Goal: Task Accomplishment & Management: Complete application form

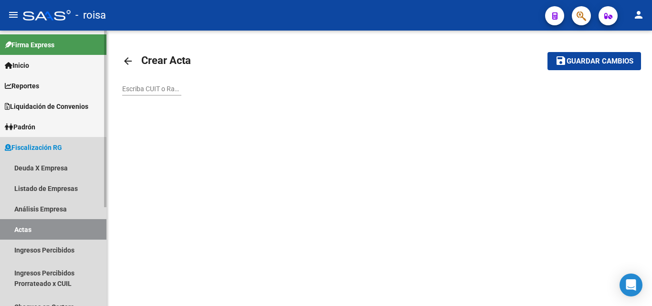
click at [38, 146] on span "Fiscalización RG" at bounding box center [33, 147] width 57 height 10
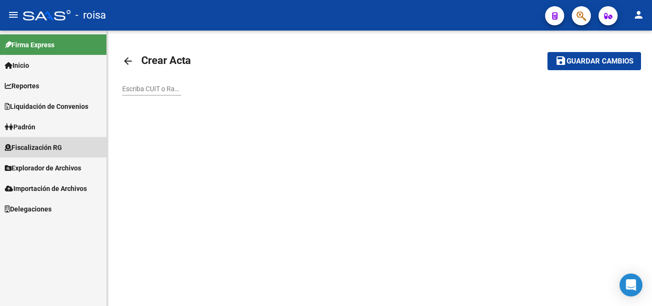
click at [38, 146] on span "Fiscalización RG" at bounding box center [33, 147] width 57 height 10
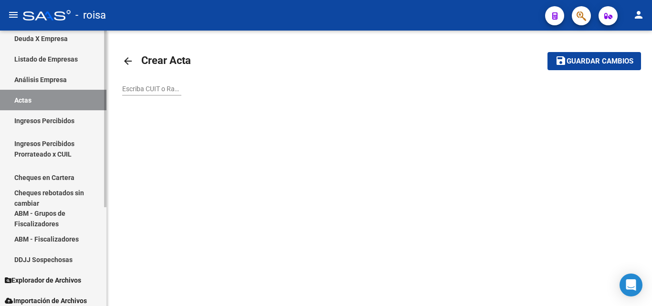
scroll to position [143, 0]
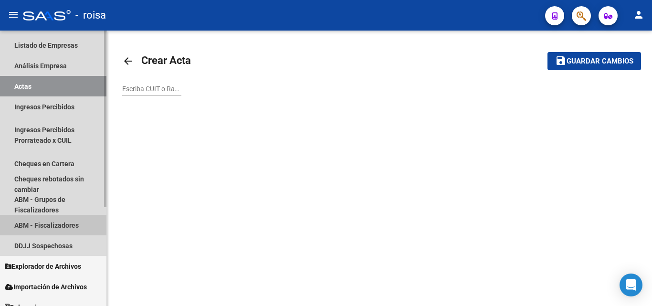
click at [60, 226] on link "ABM - Fiscalizadores" at bounding box center [53, 225] width 106 height 21
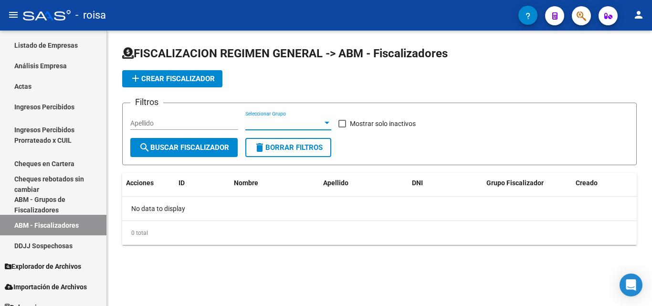
click at [324, 122] on div at bounding box center [326, 123] width 5 height 2
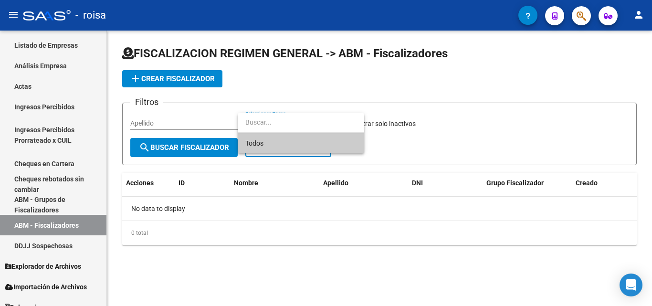
click at [324, 122] on input "dropdown search" at bounding box center [301, 122] width 126 height 20
drag, startPoint x: 470, startPoint y: 126, endPoint x: 482, endPoint y: 107, distance: 22.5
click at [470, 125] on div at bounding box center [326, 153] width 652 height 306
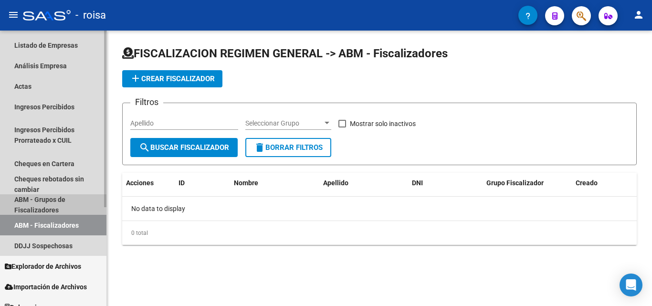
click at [51, 202] on link "ABM - Grupos de Fiscalizadores" at bounding box center [53, 204] width 106 height 21
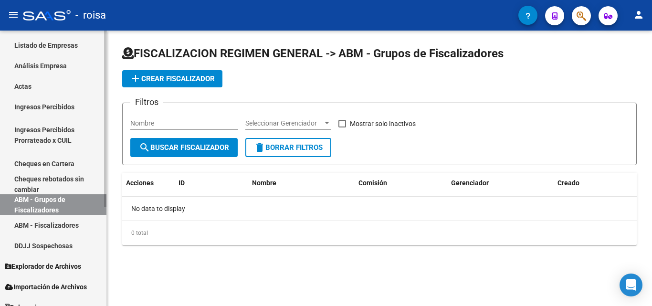
click at [50, 226] on link "ABM - Fiscalizadores" at bounding box center [53, 225] width 106 height 21
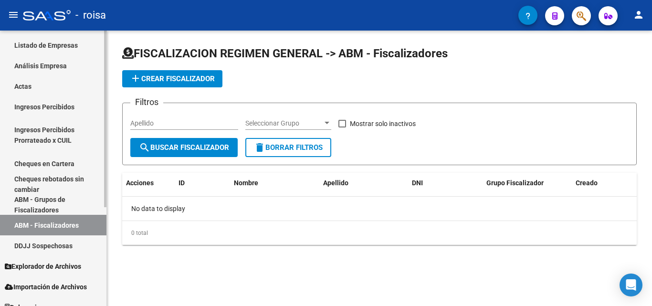
click at [41, 207] on link "ABM - Grupos de Fiscalizadores" at bounding box center [53, 204] width 106 height 21
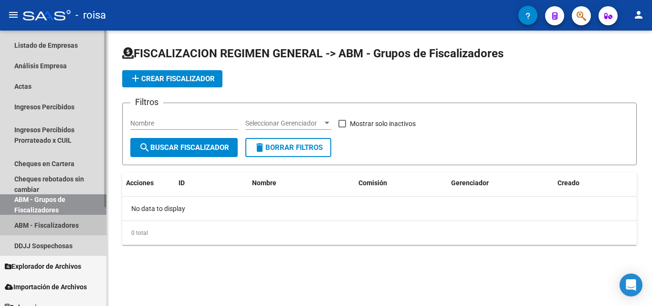
click at [34, 226] on link "ABM - Fiscalizadores" at bounding box center [53, 225] width 106 height 21
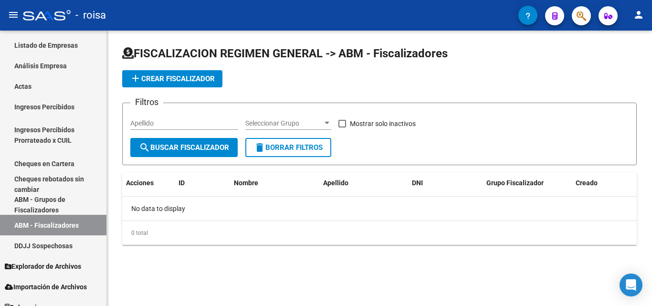
click at [210, 84] on button "add Crear Fiscalizador" at bounding box center [172, 78] width 100 height 17
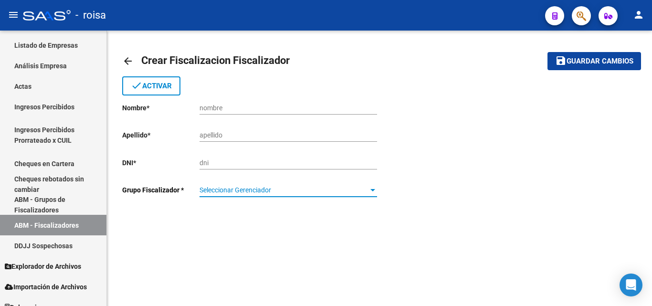
click at [372, 190] on div at bounding box center [372, 190] width 5 height 2
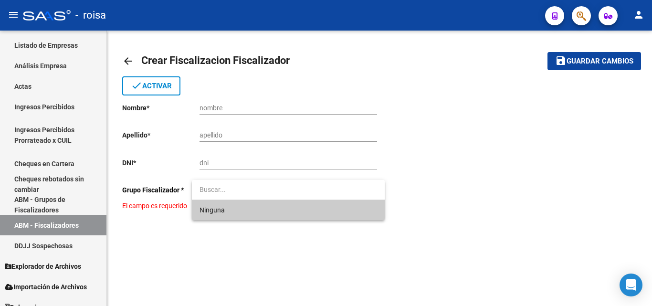
click at [372, 190] on input "dropdown search" at bounding box center [288, 189] width 193 height 20
click at [274, 103] on div at bounding box center [326, 153] width 652 height 306
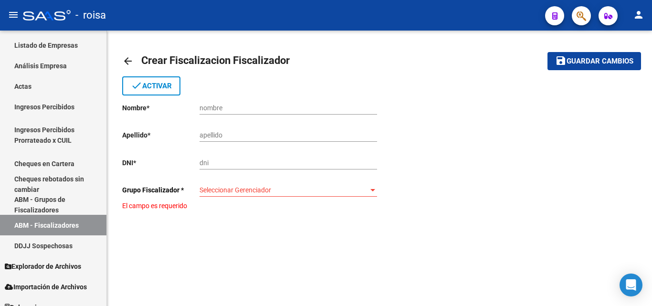
click at [213, 107] on input "nombre" at bounding box center [287, 108] width 177 height 8
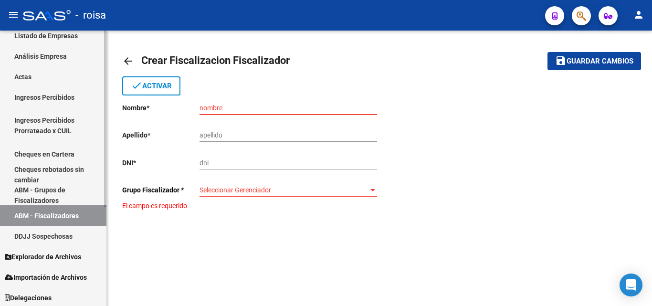
scroll to position [155, 0]
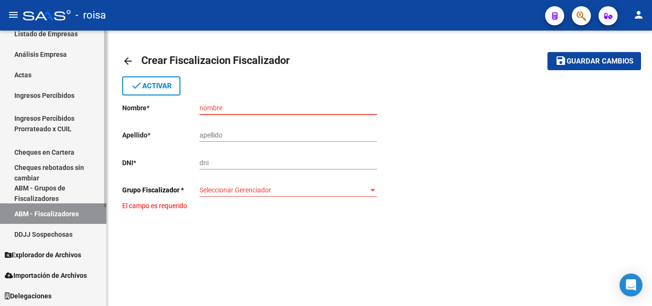
click at [49, 192] on link "ABM - Grupos de Fiscalizadores" at bounding box center [53, 193] width 106 height 21
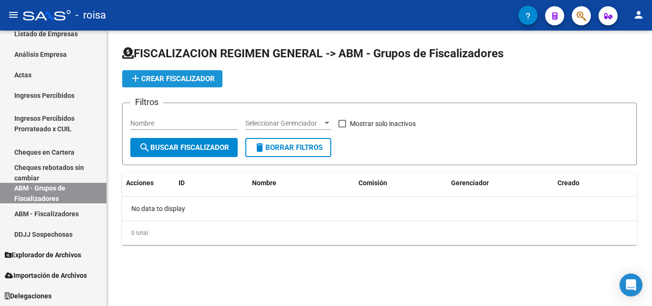
click at [175, 78] on span "add Crear Fiscalizador" at bounding box center [172, 78] width 85 height 9
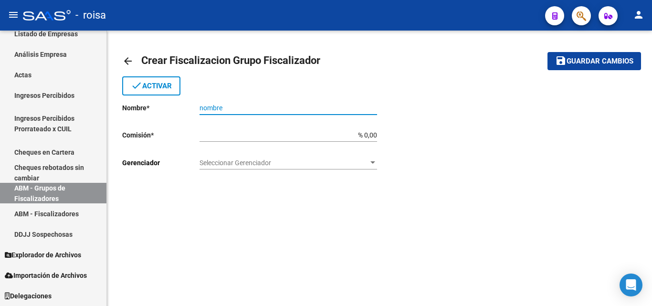
click at [248, 106] on input "nombre" at bounding box center [287, 108] width 177 height 8
type input "j"
type input "Jorgelina Maria Salgado"
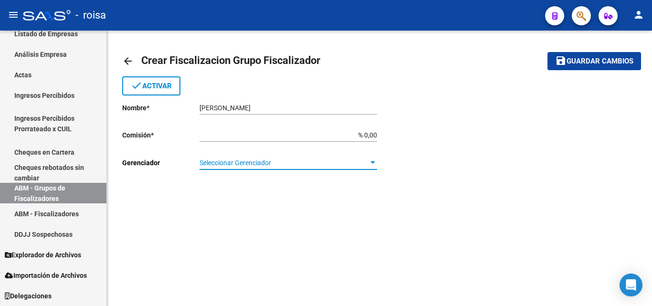
click at [285, 165] on span "Seleccionar Gerenciador" at bounding box center [283, 163] width 169 height 8
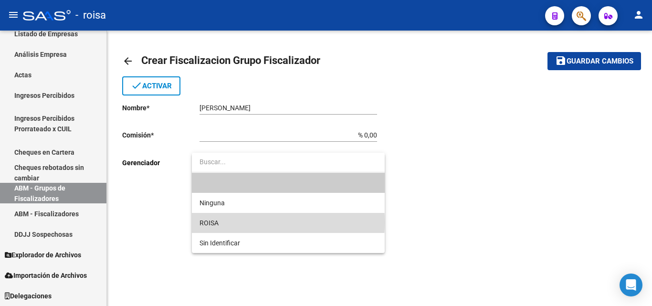
click at [240, 222] on span "ROISA" at bounding box center [287, 223] width 177 height 20
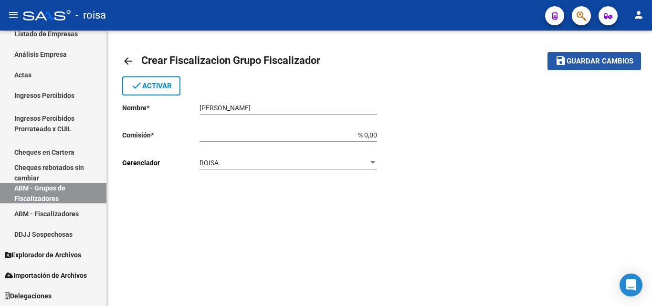
click at [578, 61] on span "Guardar cambios" at bounding box center [599, 61] width 67 height 9
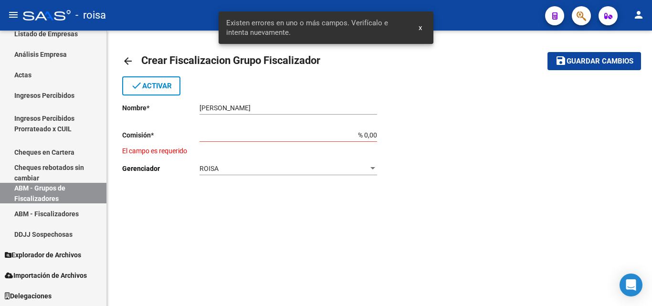
drag, startPoint x: 352, startPoint y: 131, endPoint x: 406, endPoint y: 154, distance: 57.9
click at [353, 131] on input "% 0,00" at bounding box center [287, 135] width 177 height 8
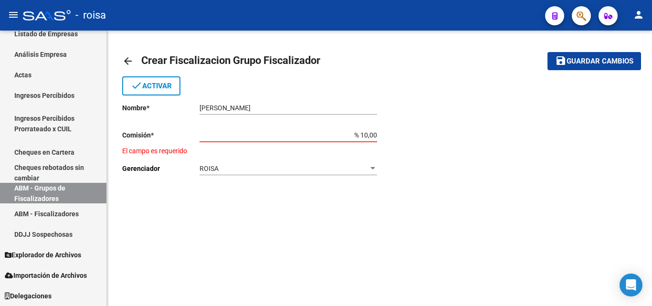
type input "% 10,00"
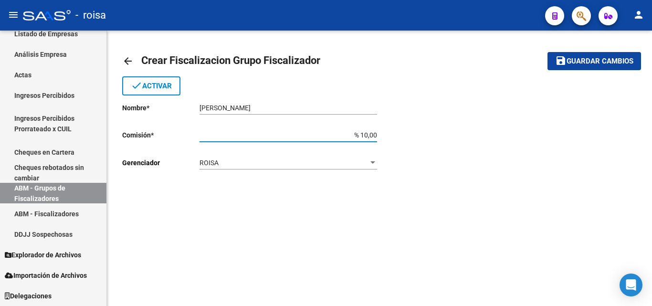
click at [606, 66] on button "save Guardar cambios" at bounding box center [593, 61] width 93 height 18
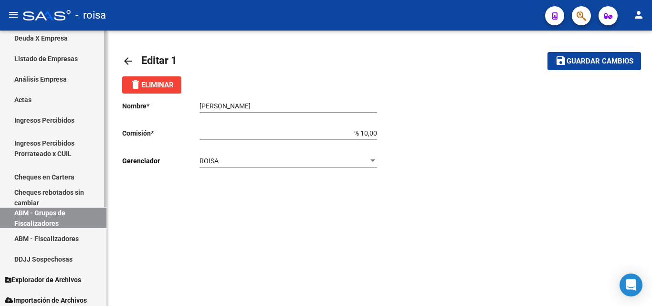
scroll to position [143, 0]
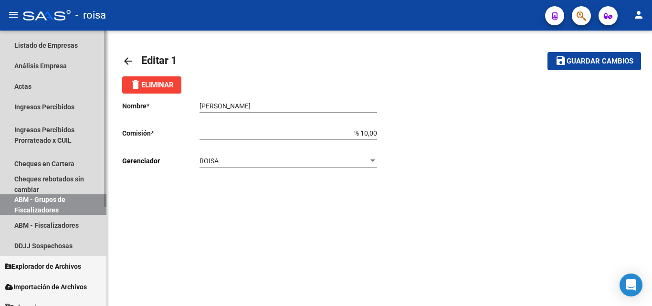
click at [61, 206] on link "ABM - Grupos de Fiscalizadores" at bounding box center [53, 204] width 106 height 21
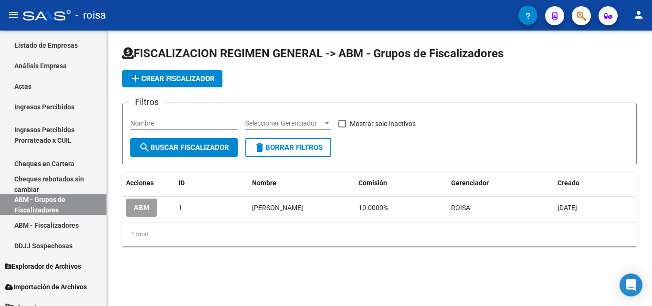
click at [196, 83] on button "add Crear Fiscalizador" at bounding box center [172, 78] width 100 height 17
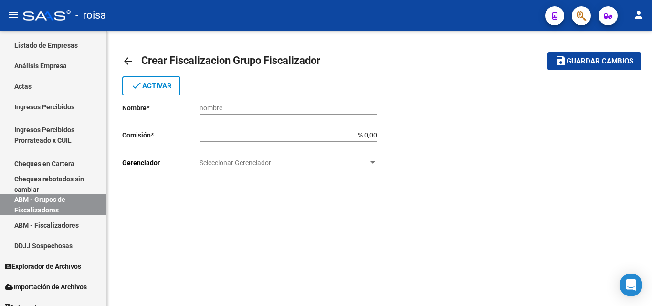
click at [214, 102] on div "nombre" at bounding box center [287, 104] width 177 height 19
type input "[PERSON_NAME]"
click at [369, 132] on input "% 0,00" at bounding box center [287, 135] width 177 height 8
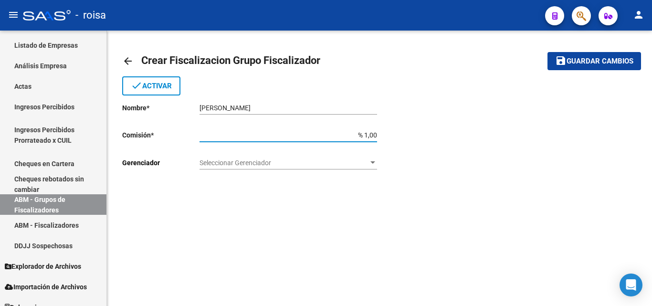
type input "% 10,00"
click at [330, 157] on div "Seleccionar Gerenciador Seleccionar Gerenciador" at bounding box center [287, 159] width 177 height 19
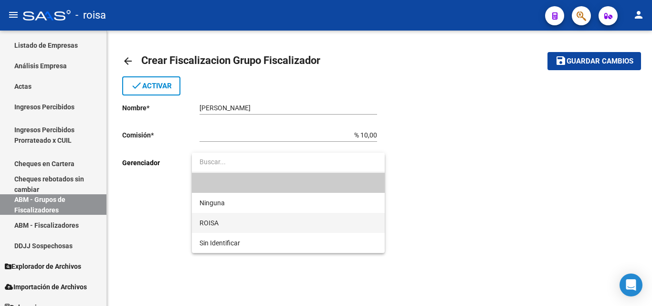
click at [247, 223] on span "ROISA" at bounding box center [287, 223] width 177 height 20
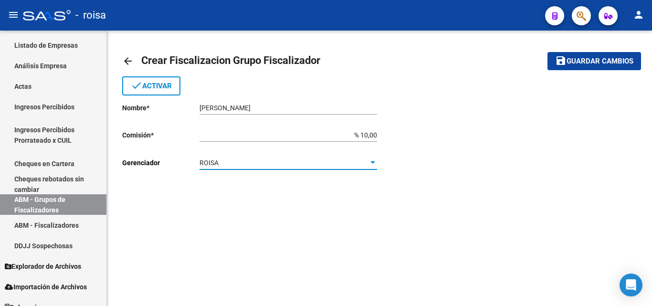
click at [596, 61] on span "Guardar cambios" at bounding box center [599, 61] width 67 height 9
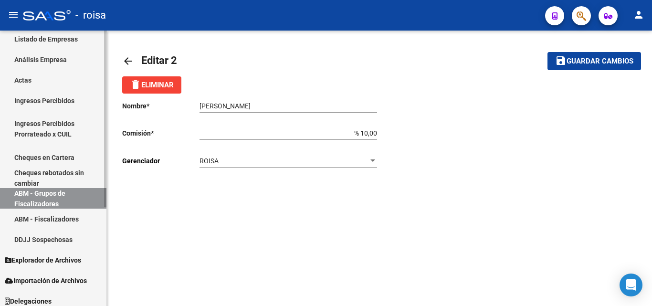
scroll to position [155, 0]
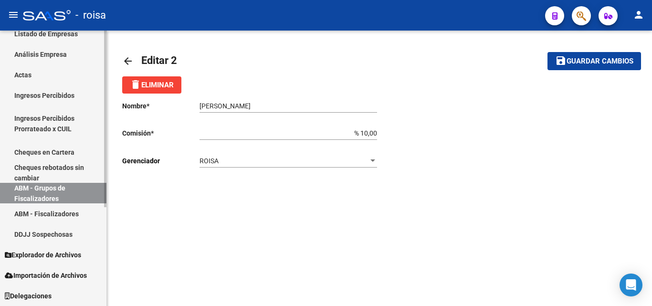
click at [60, 214] on link "ABM - Fiscalizadores" at bounding box center [53, 213] width 106 height 21
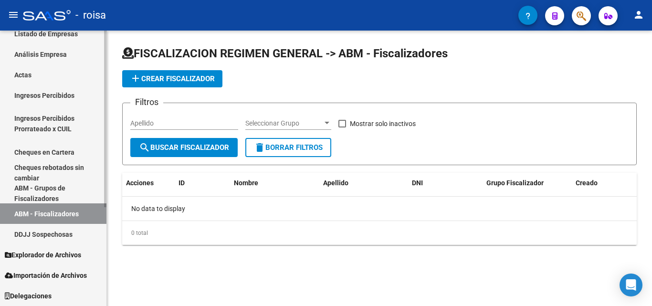
click at [56, 192] on link "ABM - Grupos de Fiscalizadores" at bounding box center [53, 193] width 106 height 21
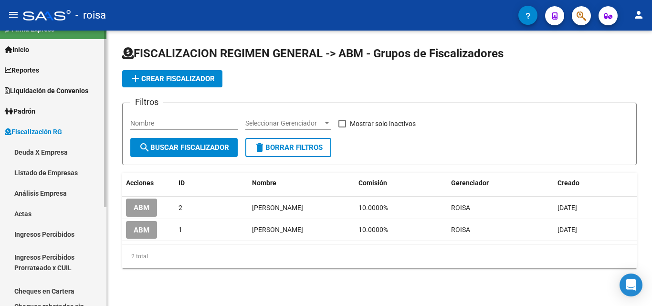
scroll to position [11, 0]
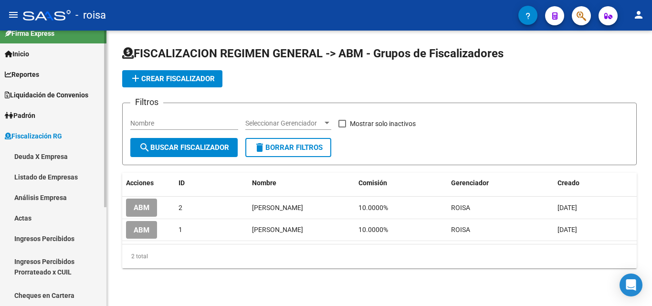
click at [54, 134] on span "Fiscalización RG" at bounding box center [33, 136] width 57 height 10
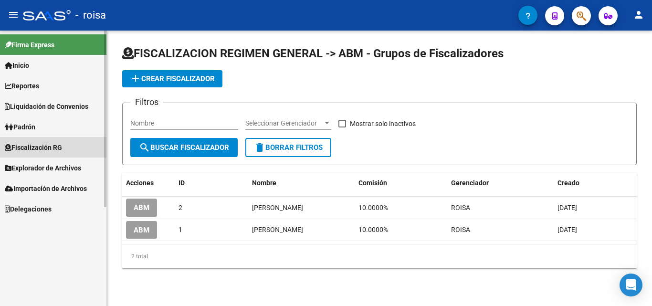
scroll to position [0, 0]
click at [40, 147] on span "Fiscalización RG" at bounding box center [33, 147] width 57 height 10
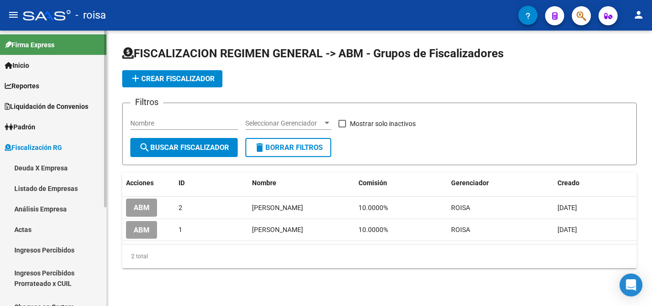
click at [30, 230] on link "Actas" at bounding box center [53, 229] width 106 height 21
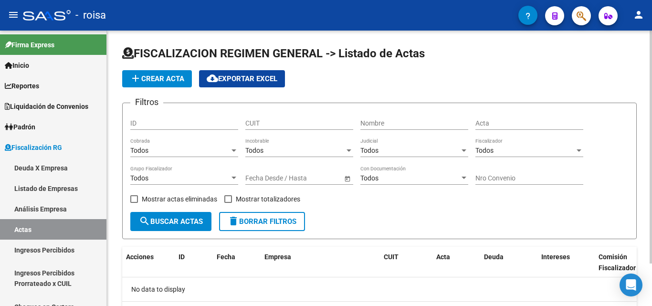
click at [157, 80] on span "add Crear Acta" at bounding box center [157, 78] width 54 height 9
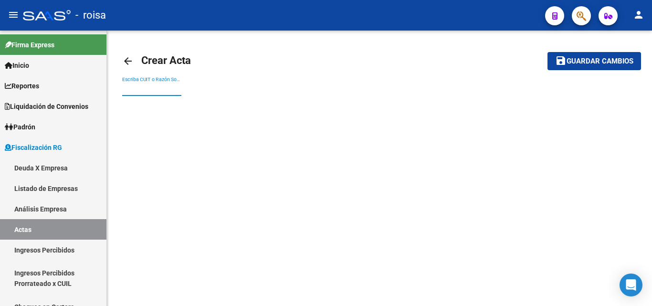
click at [166, 88] on input "Escriba CUIT o Razón Social para buscar" at bounding box center [151, 89] width 59 height 8
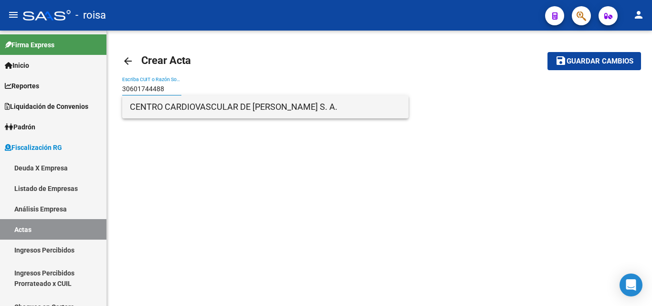
type input "30601744488"
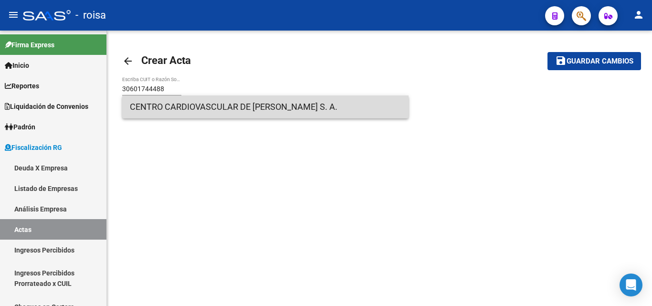
click at [189, 107] on span "CENTRO CARDIOVASCULAR DE [PERSON_NAME] S. A." at bounding box center [265, 106] width 271 height 23
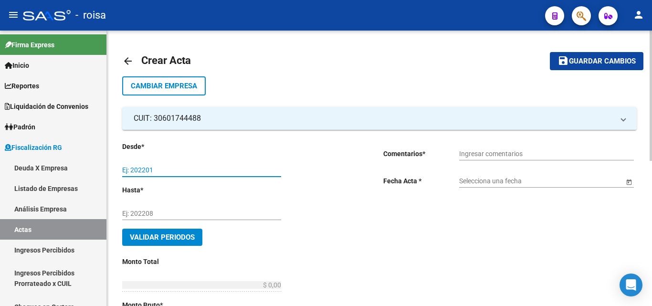
click at [133, 170] on input "Ej: 202201" at bounding box center [201, 170] width 159 height 8
type input "202504"
click at [137, 211] on input "Ej: 202208" at bounding box center [201, 213] width 159 height 8
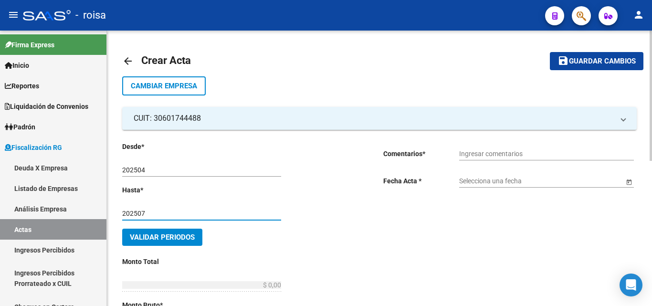
type input "202507"
click at [471, 154] on input "Ingresar comentarios" at bounding box center [546, 154] width 175 height 8
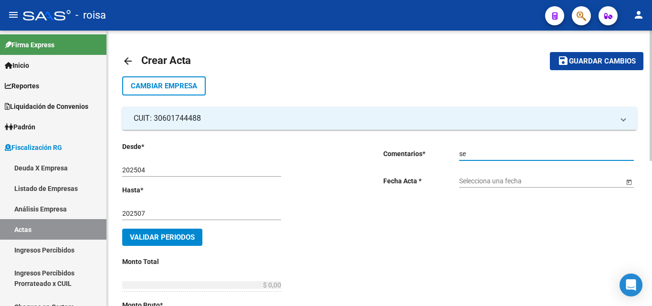
type input "s"
type input "plan de pago en 3 cuotas vto, 09/09/2025, 09/10/2025,09/11/2025"
click at [627, 181] on span "Open calendar" at bounding box center [628, 181] width 23 height 23
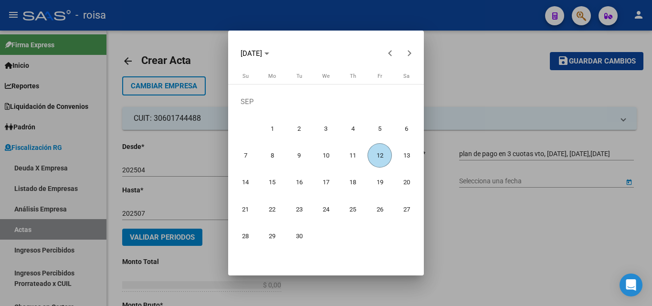
click at [383, 159] on span "12" at bounding box center [379, 155] width 24 height 24
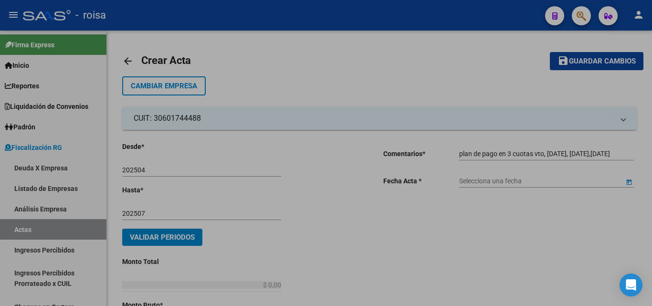
type input "[DATE]"
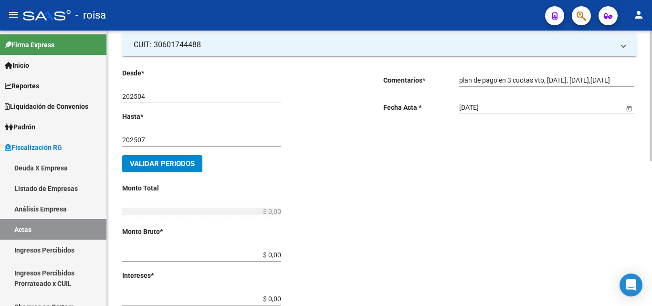
scroll to position [95, 0]
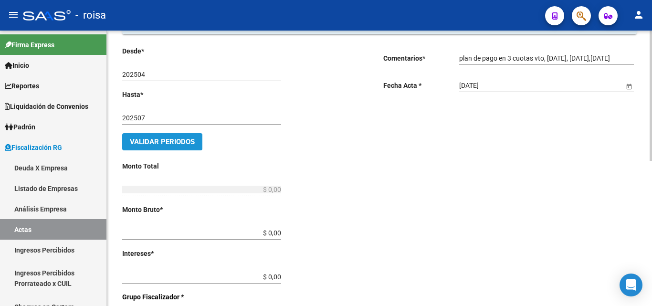
click at [166, 144] on span "Validar Periodos" at bounding box center [162, 141] width 65 height 9
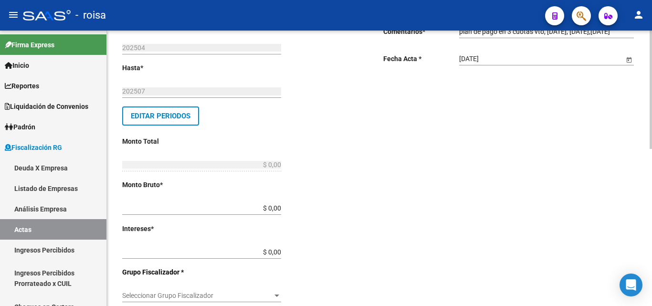
scroll to position [143, 0]
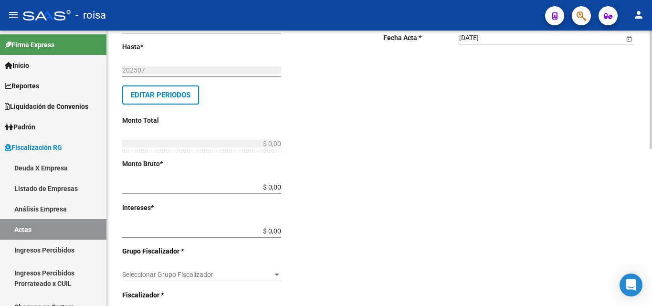
click at [243, 185] on input "$ 0,00" at bounding box center [201, 187] width 159 height 8
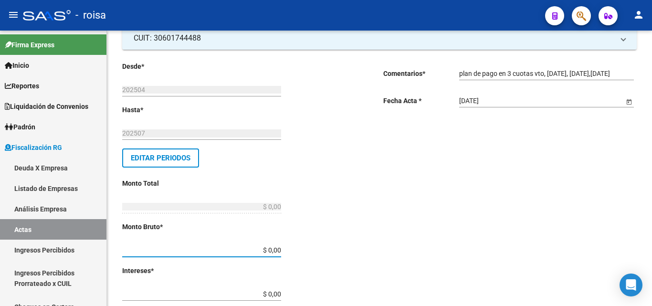
scroll to position [95, 0]
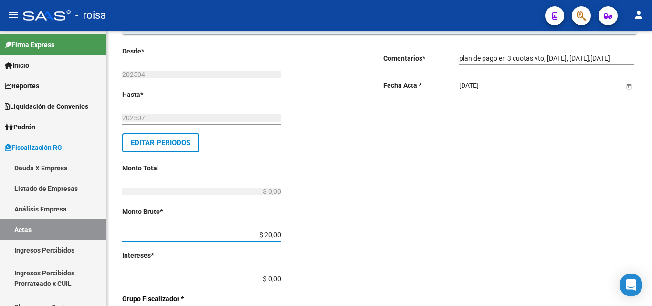
click at [268, 234] on input "$ 20,00" at bounding box center [201, 235] width 159 height 8
click at [270, 234] on input "$ 2.344.645.490,00" at bounding box center [201, 235] width 159 height 8
click at [276, 234] on input "$ 2.344.645,00" at bounding box center [201, 235] width 159 height 8
click at [272, 234] on input "$ 234.464.504,90" at bounding box center [201, 235] width 159 height 8
type input "$ 23.446.450,90"
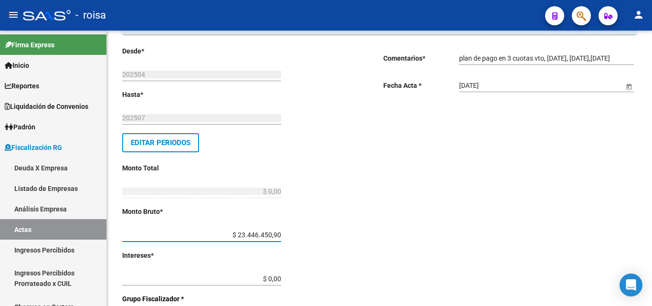
click at [277, 234] on input "$ 23.446.450,90" at bounding box center [201, 235] width 159 height 8
type input "$ 23.446.450,90"
click at [282, 234] on div "Desde * 202504 Ej: 202201 Hasta * 202507 Ej: 202208 Editar Periodos Monto Total…" at bounding box center [237, 299] width 230 height 507
click at [279, 236] on input "$ 23.446.450,90" at bounding box center [201, 235] width 159 height 8
type input "$ 0,00"
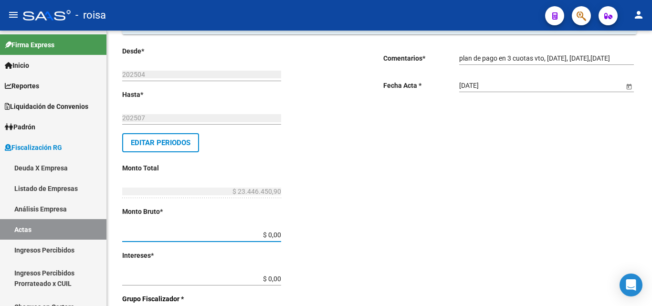
type input "$ 0,00"
click at [283, 234] on div "Desde * 202504 Ej: 202201 Hasta * 202507 Ej: 202208 Editar Periodos Monto Total…" at bounding box center [237, 299] width 230 height 507
click at [279, 234] on input "$ 0,00" at bounding box center [201, 235] width 159 height 8
type input "$ 2.344.645,49"
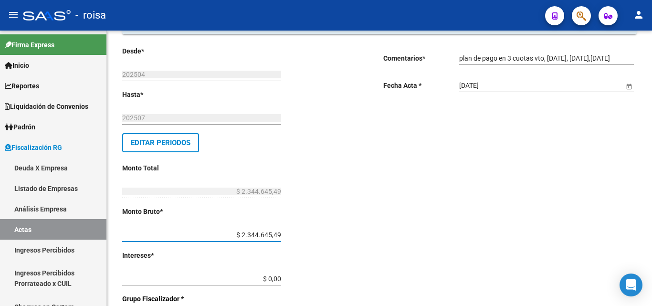
click at [279, 278] on input "$ 0,00" at bounding box center [201, 279] width 159 height 8
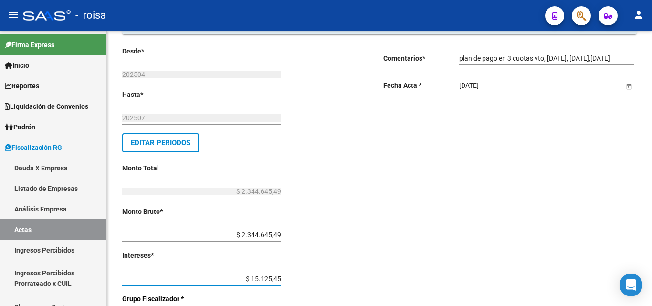
type input "$ 151.254,54"
type input "$ 2.495.900,03"
drag, startPoint x: 424, startPoint y: 277, endPoint x: 424, endPoint y: 271, distance: 5.7
click at [424, 276] on div "Comentarios * plan de pago en 3 cuotas vto, 09/09/2025, 09/10/2025,09/11/2025 I…" at bounding box center [509, 299] width 253 height 507
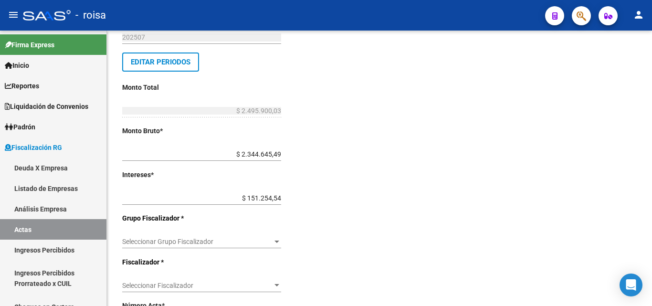
scroll to position [191, 0]
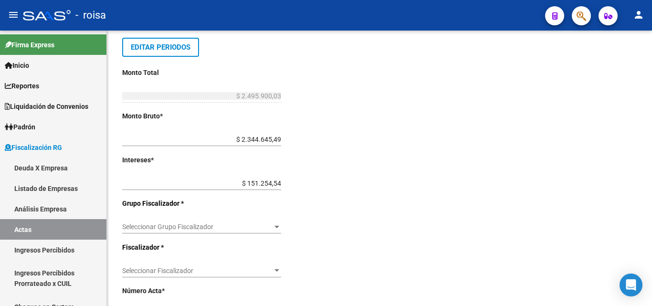
click at [274, 227] on div at bounding box center [276, 227] width 5 height 2
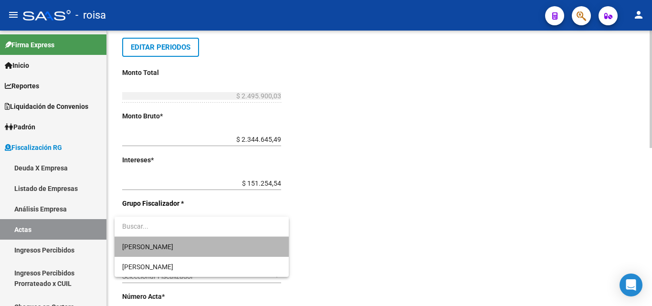
drag, startPoint x: 233, startPoint y: 247, endPoint x: 384, endPoint y: 235, distance: 152.1
click at [233, 246] on span "Jorgelina Maria Salgado" at bounding box center [201, 247] width 159 height 20
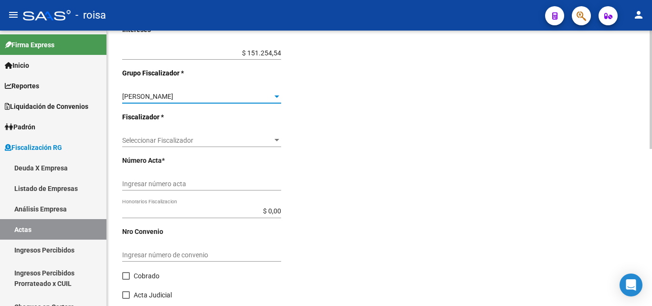
scroll to position [334, 0]
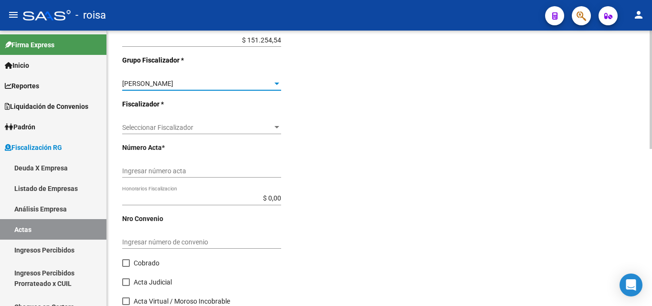
click at [279, 127] on div at bounding box center [276, 127] width 5 height 2
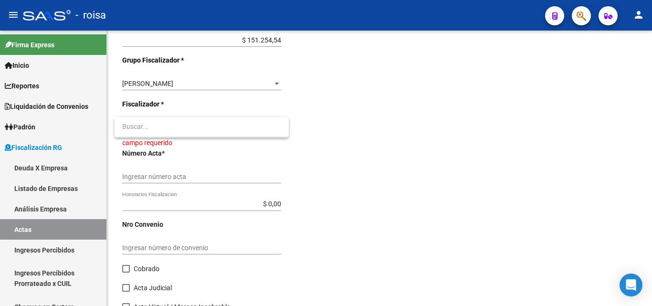
click at [180, 131] on input "dropdown search" at bounding box center [201, 126] width 174 height 20
type input "j"
click at [411, 128] on div at bounding box center [326, 153] width 652 height 306
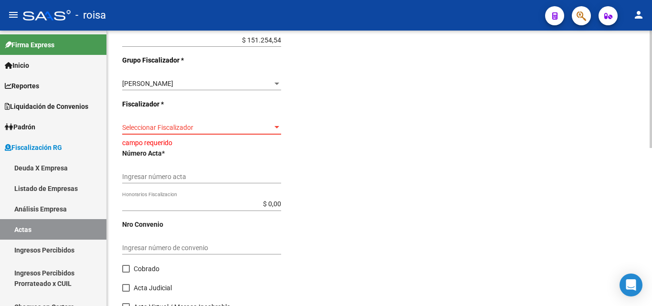
click at [276, 126] on div at bounding box center [276, 127] width 5 height 2
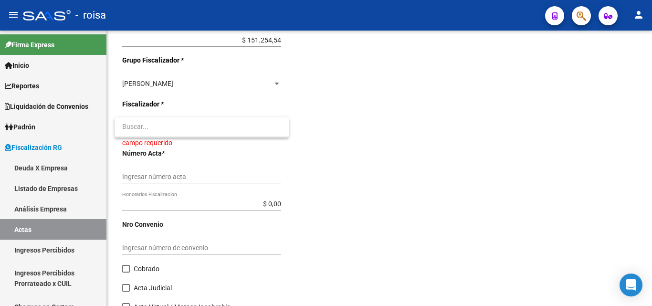
click at [219, 133] on input "dropdown search" at bounding box center [201, 126] width 174 height 20
drag, startPoint x: 445, startPoint y: 224, endPoint x: 452, endPoint y: 215, distance: 11.3
click at [447, 220] on div at bounding box center [326, 153] width 652 height 306
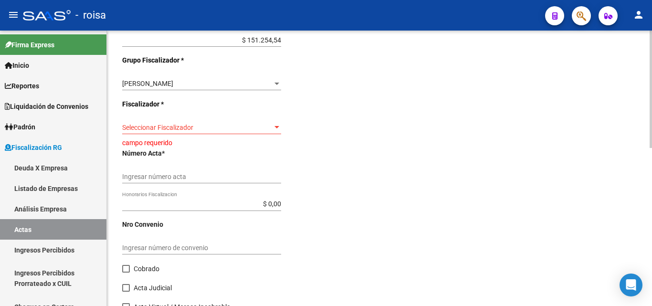
click at [274, 127] on div at bounding box center [276, 128] width 9 height 8
click at [274, 127] on input "dropdown search" at bounding box center [201, 126] width 174 height 20
click at [416, 155] on div at bounding box center [326, 153] width 652 height 306
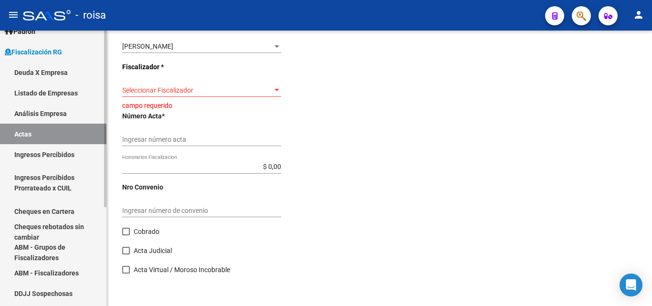
scroll to position [143, 0]
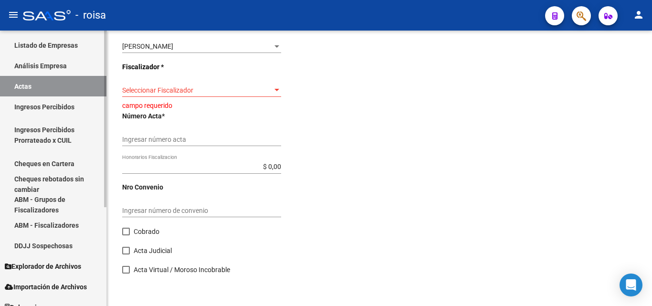
click at [41, 205] on link "ABM - Grupos de Fiscalizadores" at bounding box center [53, 204] width 106 height 21
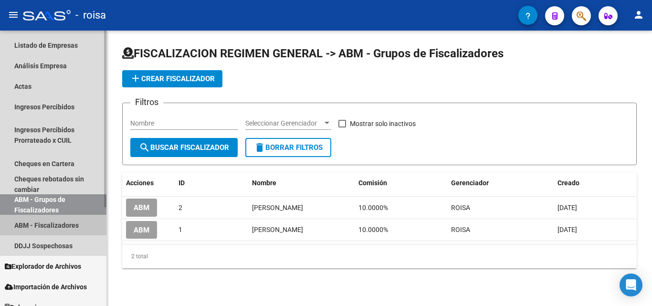
click at [49, 222] on link "ABM - Fiscalizadores" at bounding box center [53, 225] width 106 height 21
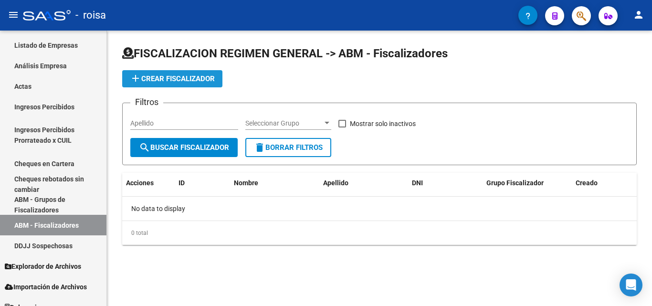
click at [192, 84] on button "add Crear Fiscalizador" at bounding box center [172, 78] width 100 height 17
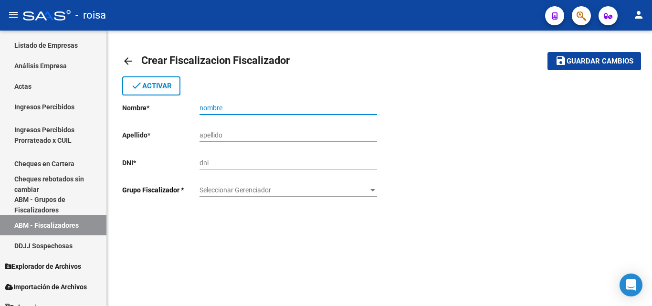
click at [245, 106] on input "nombre" at bounding box center [287, 108] width 177 height 8
type input "Jorgelina Maria"
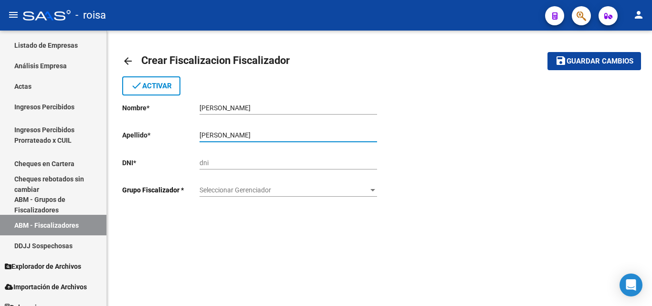
type input "Salgado"
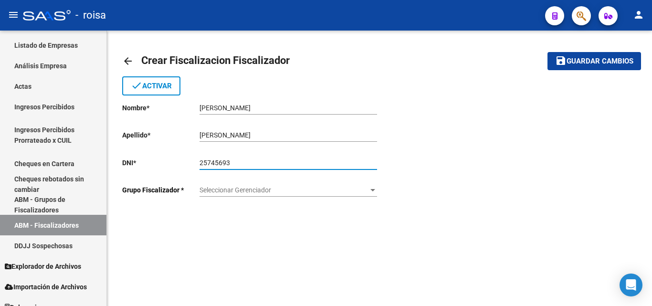
type input "25745693"
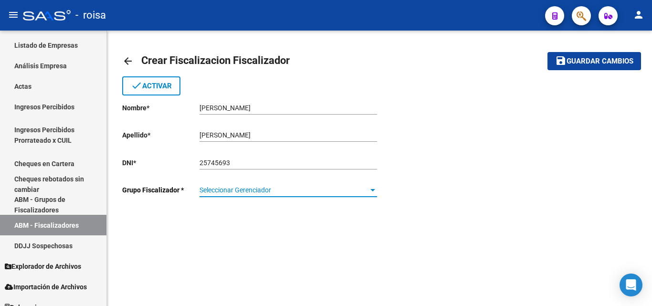
click at [374, 190] on div at bounding box center [372, 190] width 5 height 2
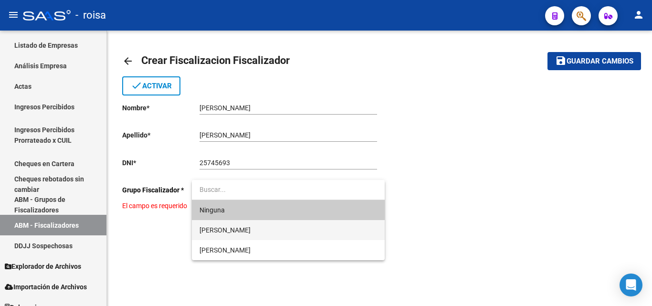
drag, startPoint x: 328, startPoint y: 233, endPoint x: 354, endPoint y: 228, distance: 26.8
click at [328, 232] on span "Jorgelina Maria Salgado" at bounding box center [287, 230] width 177 height 20
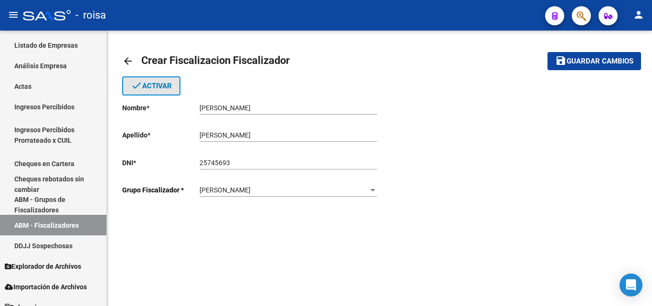
click at [154, 88] on span "done Activar" at bounding box center [151, 86] width 41 height 9
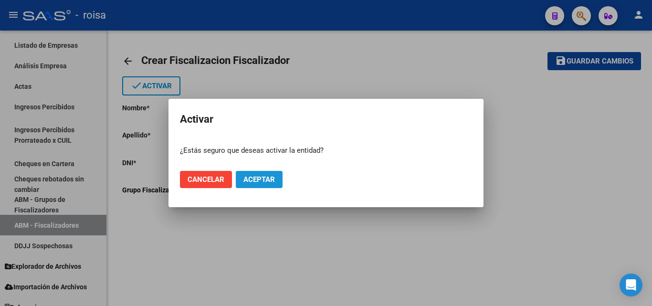
drag, startPoint x: 261, startPoint y: 180, endPoint x: 435, endPoint y: 205, distance: 176.4
click at [262, 181] on span "Aceptar" at bounding box center [258, 179] width 31 height 9
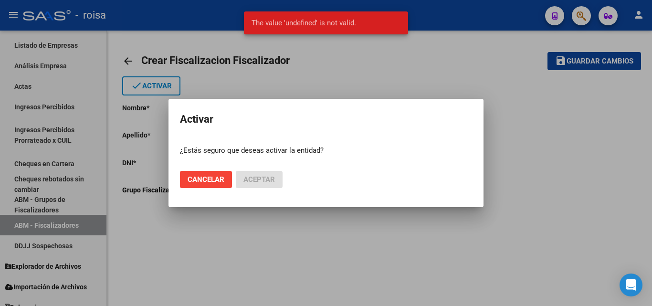
drag, startPoint x: 603, startPoint y: 150, endPoint x: 586, endPoint y: 158, distance: 19.0
click at [601, 151] on div at bounding box center [326, 153] width 652 height 306
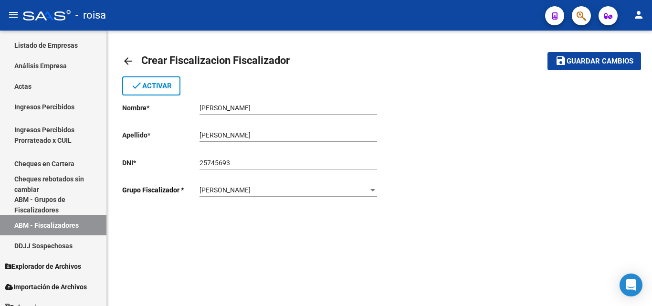
drag, startPoint x: 590, startPoint y: 64, endPoint x: 611, endPoint y: 101, distance: 42.1
click at [590, 65] on span "Guardar cambios" at bounding box center [599, 61] width 67 height 9
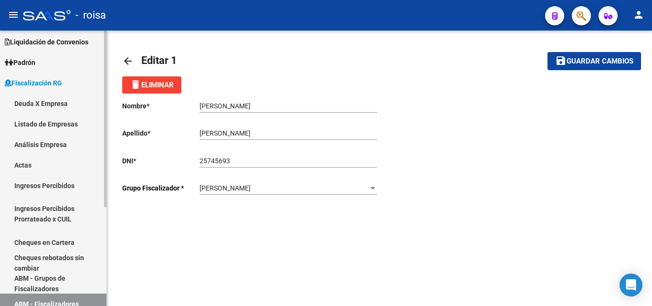
scroll to position [59, 0]
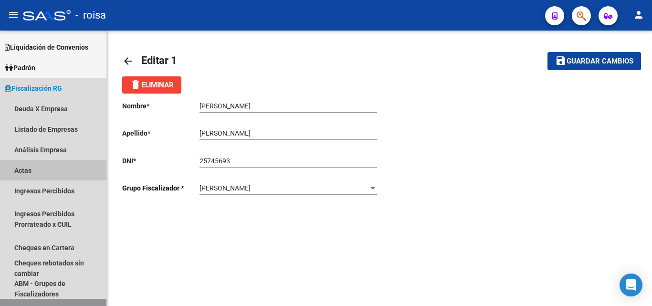
drag, startPoint x: 42, startPoint y: 172, endPoint x: 110, endPoint y: 172, distance: 67.7
click at [42, 172] on link "Actas" at bounding box center [53, 170] width 106 height 21
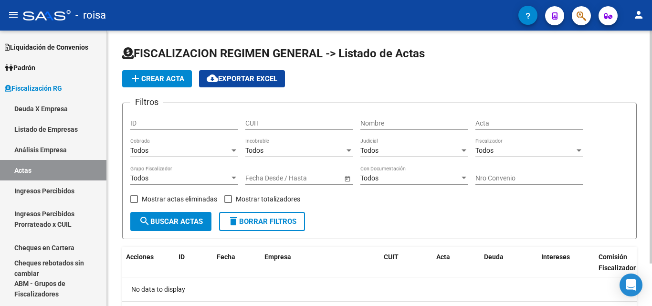
click at [173, 82] on span "add Crear Acta" at bounding box center [157, 78] width 54 height 9
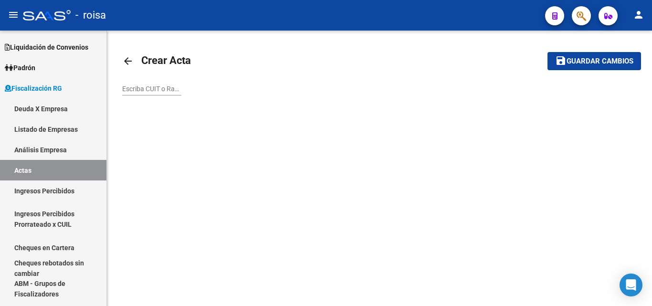
click at [148, 90] on input "Escriba CUIT o Razón Social para buscar" at bounding box center [151, 89] width 59 height 8
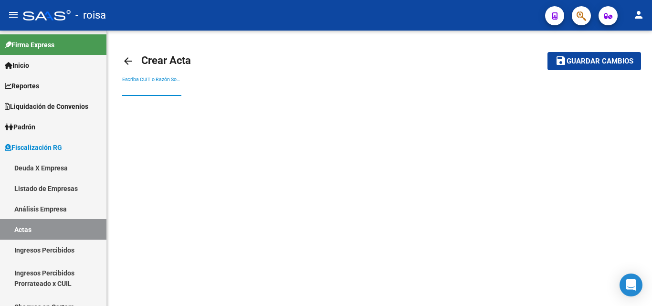
drag, startPoint x: 145, startPoint y: 89, endPoint x: 314, endPoint y: 166, distance: 185.7
click at [145, 90] on input "Escriba CUIT o Razón Social para buscar" at bounding box center [151, 89] width 59 height 8
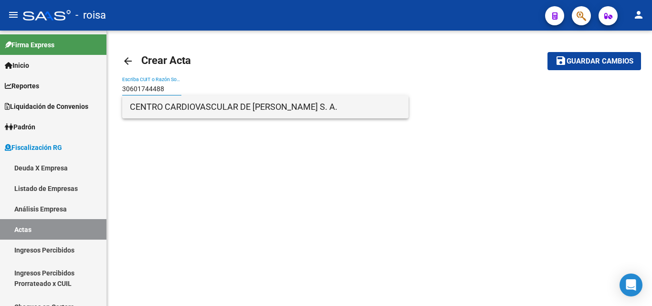
type input "30601744488"
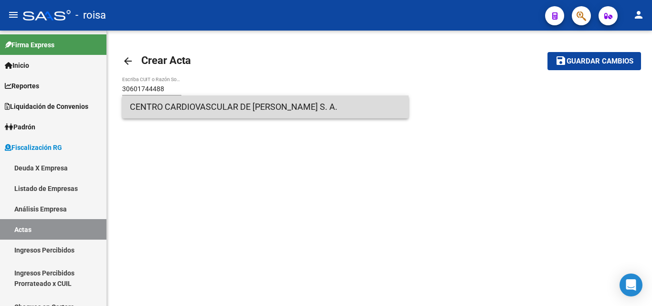
click at [271, 113] on span "CENTRO CARDIOVASCULAR DE [PERSON_NAME] S. A." at bounding box center [265, 106] width 271 height 23
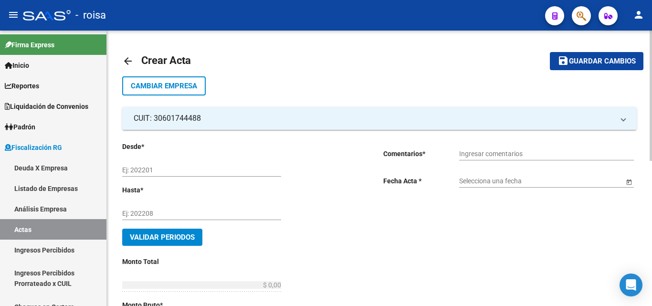
click at [128, 167] on input "Ej: 202201" at bounding box center [201, 170] width 159 height 8
type input "202504"
click at [143, 212] on input "Ej: 202208" at bounding box center [201, 213] width 159 height 8
type input "202507"
click at [549, 52] on button "save Guardar cambios" at bounding box center [595, 61] width 93 height 18
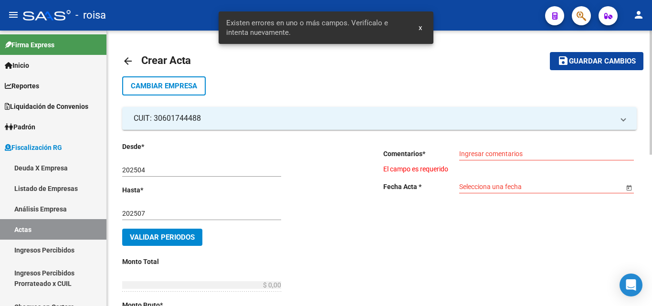
click at [214, 204] on div "202507 Ej: 202208" at bounding box center [201, 210] width 159 height 19
click at [210, 212] on input "202507" at bounding box center [201, 213] width 159 height 8
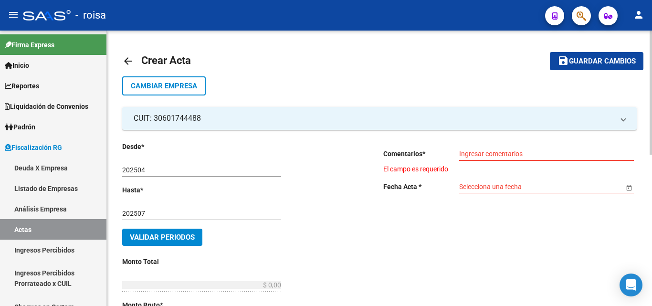
click at [490, 155] on input "Ingresar comentarios" at bounding box center [546, 154] width 175 height 8
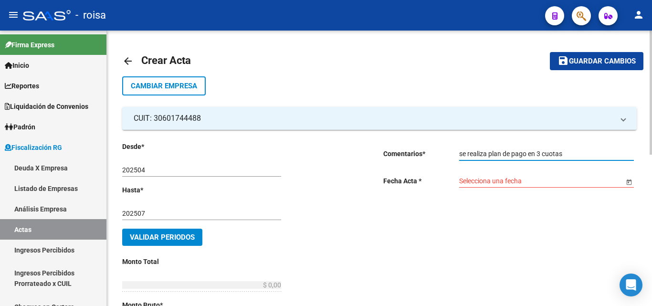
type input "se realiza plan de pago en 3 cuotas"
click at [553, 181] on input "Selecciona una fecha" at bounding box center [541, 181] width 165 height 8
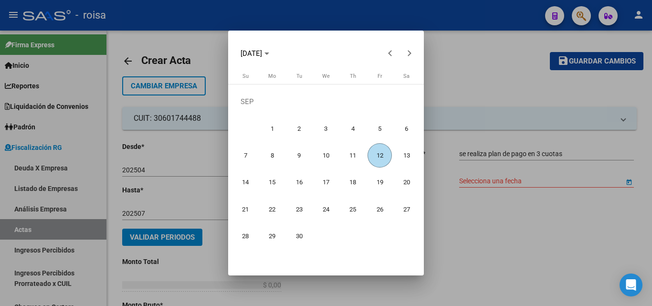
drag, startPoint x: 379, startPoint y: 158, endPoint x: 473, endPoint y: 181, distance: 96.1
click at [384, 161] on span "12" at bounding box center [379, 155] width 24 height 24
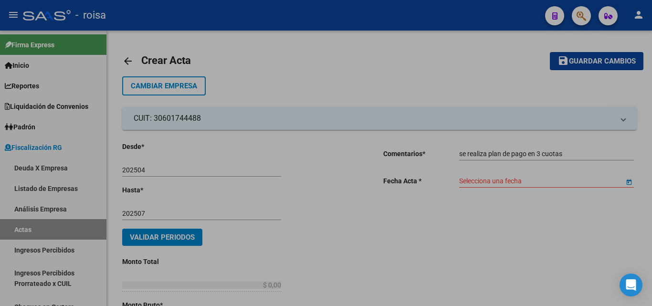
type input "[DATE]"
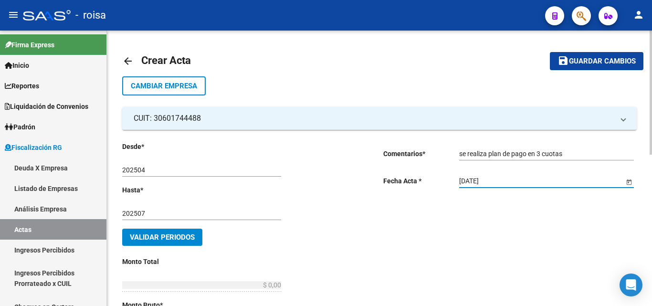
scroll to position [48, 0]
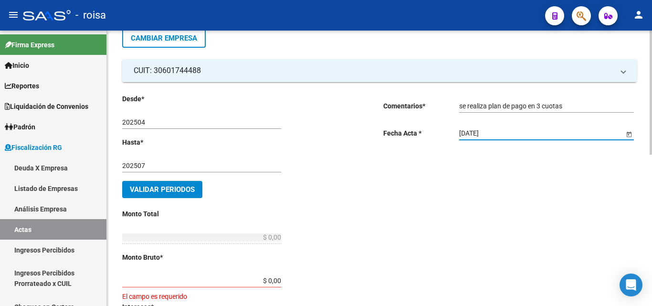
drag, startPoint x: 182, startPoint y: 187, endPoint x: 192, endPoint y: 187, distance: 9.5
click at [192, 187] on span "Validar Periodos" at bounding box center [162, 189] width 65 height 9
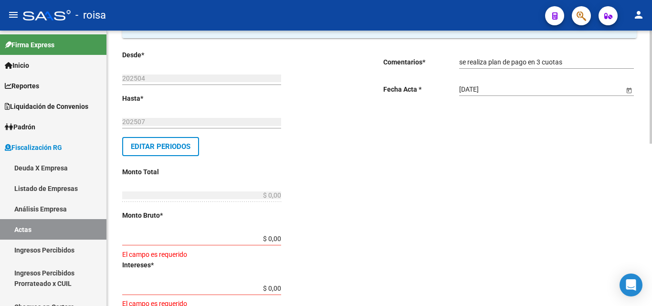
scroll to position [143, 0]
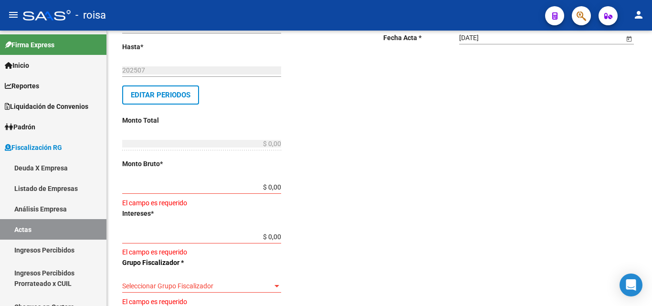
click at [280, 186] on input "$ 0,00" at bounding box center [201, 187] width 159 height 8
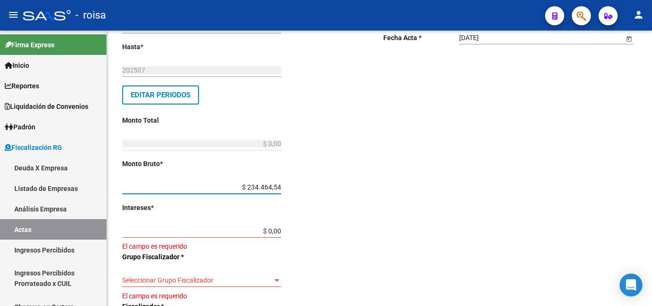
type input "$ 2.344.645,49"
click at [247, 231] on input "$ 0,00" at bounding box center [201, 231] width 159 height 8
click at [281, 228] on input "$ 0,00" at bounding box center [201, 231] width 159 height 8
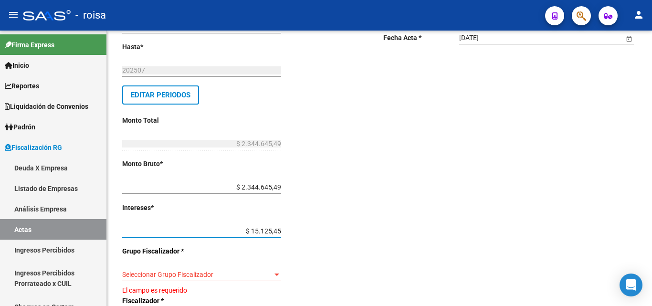
type input "$ 151.254,54"
type input "$ 2.495.900,03"
click at [363, 225] on div "Desde * 202504 Ej: 202201 Hasta * 202507 Ej: 202208 Editar Periodos Monto Total…" at bounding box center [248, 260] width 253 height 524
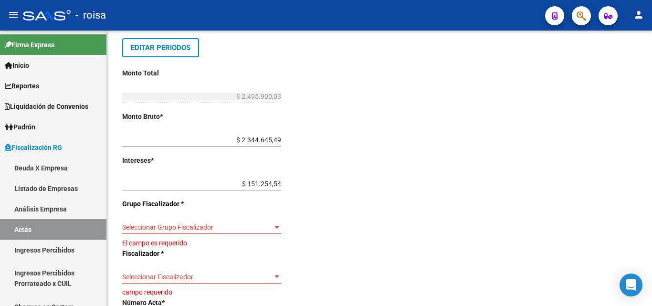
scroll to position [191, 0]
click at [275, 226] on div at bounding box center [276, 227] width 5 height 2
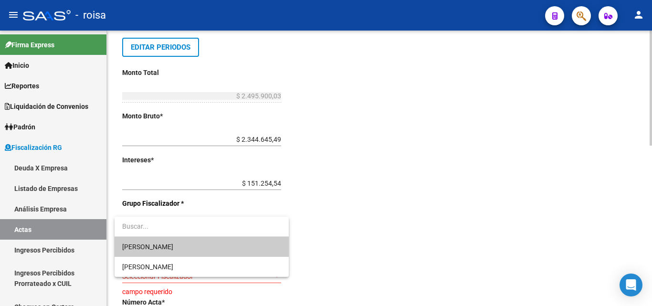
drag, startPoint x: 213, startPoint y: 247, endPoint x: 237, endPoint y: 245, distance: 24.0
click at [215, 247] on span "Jorgelina Maria Salgado" at bounding box center [201, 247] width 159 height 20
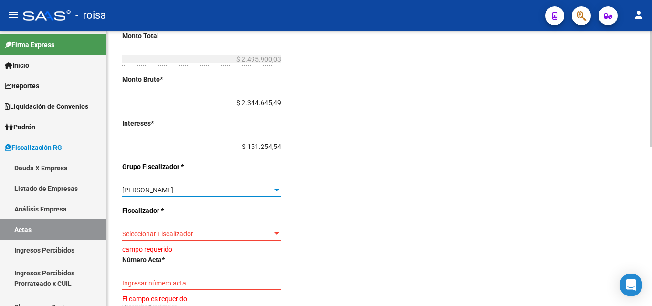
scroll to position [286, 0]
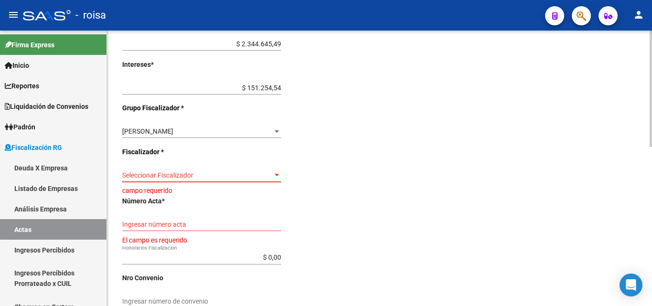
click at [278, 176] on div at bounding box center [276, 175] width 5 height 2
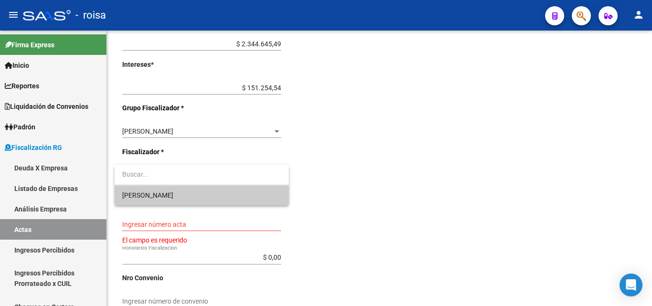
click at [239, 194] on span "Jorgelina Maria" at bounding box center [201, 195] width 159 height 20
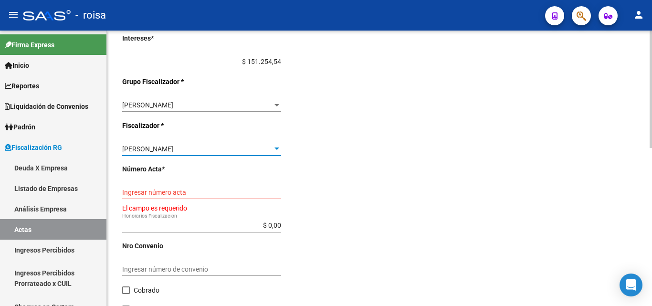
scroll to position [371, 0]
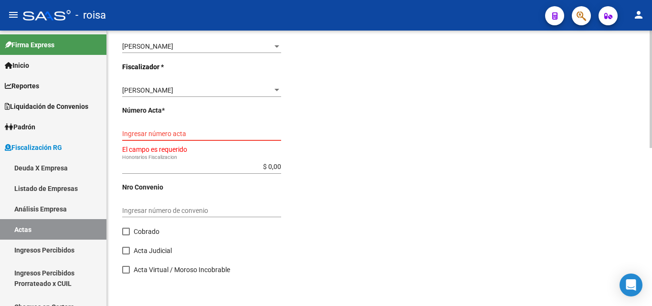
click at [157, 136] on input "Ingresar número acta" at bounding box center [201, 134] width 159 height 8
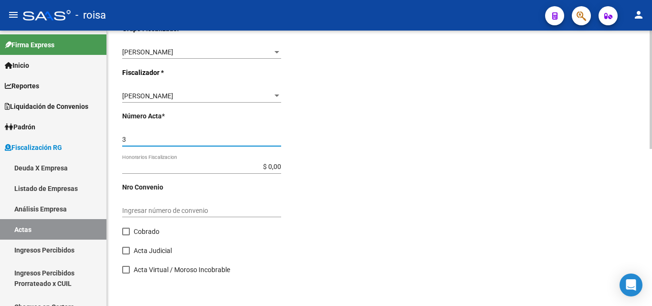
scroll to position [365, 0]
type input "306017444881"
click at [280, 165] on input "$ 0,00" at bounding box center [201, 167] width 159 height 8
type input "$ 10,00"
type input "$ 2.495.910,03"
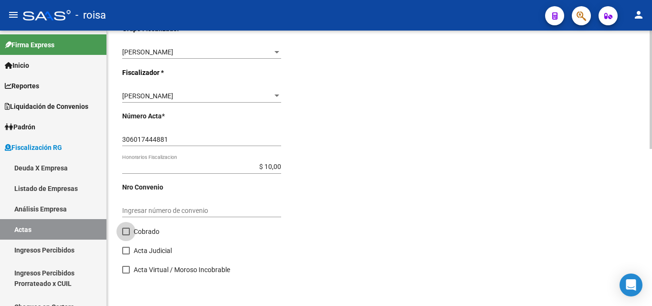
drag, startPoint x: 125, startPoint y: 232, endPoint x: 329, endPoint y: 251, distance: 204.5
click at [127, 232] on span at bounding box center [126, 232] width 8 height 8
click at [126, 235] on input "Cobrado" at bounding box center [125, 235] width 0 height 0
checkbox input "true"
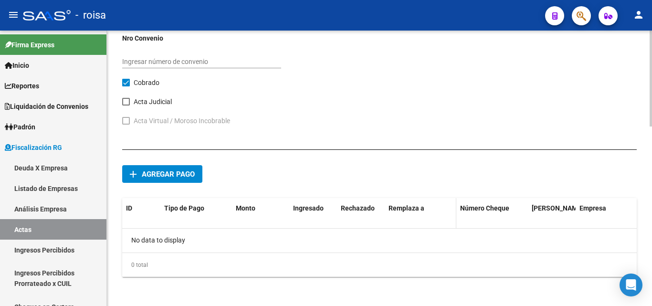
scroll to position [516, 0]
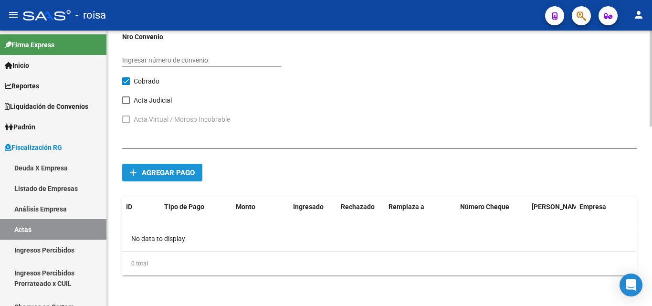
click at [172, 178] on button "add Agregar pago" at bounding box center [162, 173] width 80 height 18
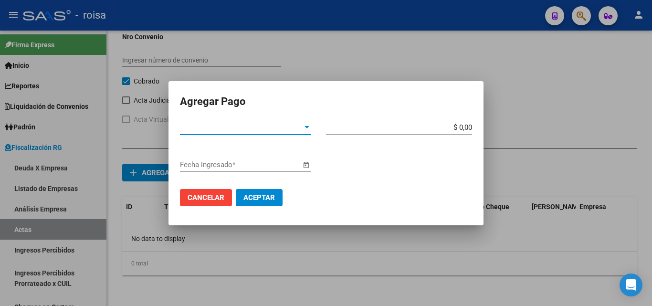
click at [303, 126] on div at bounding box center [306, 128] width 9 height 8
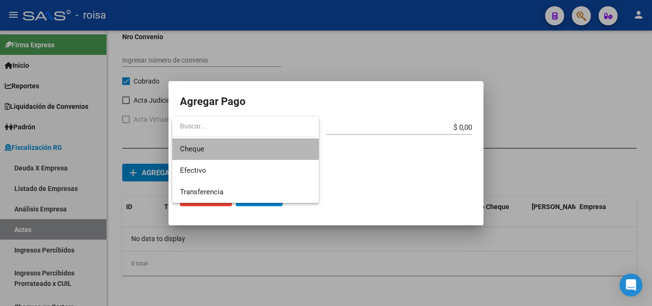
click at [228, 150] on span "Cheque" at bounding box center [245, 148] width 131 height 21
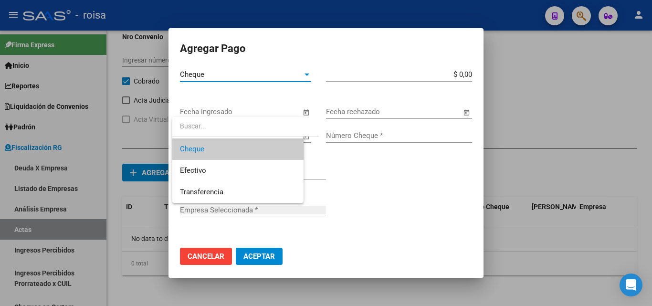
type input "CENTRO CARDIOVASCULAR DE [PERSON_NAME] S. A."
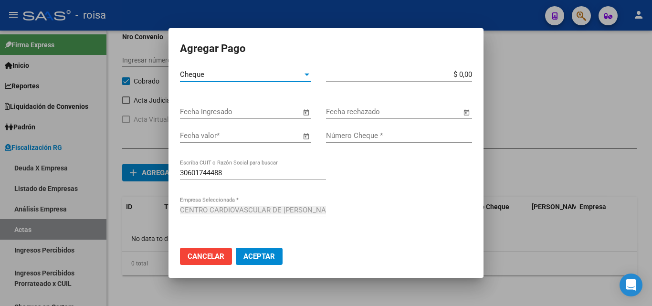
click at [303, 114] on span "Open calendar" at bounding box center [305, 112] width 23 height 23
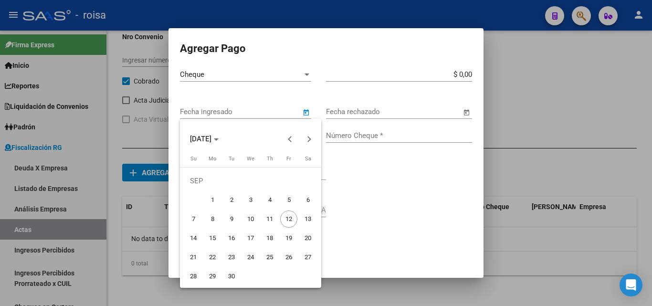
drag, startPoint x: 228, startPoint y: 219, endPoint x: 240, endPoint y: 217, distance: 12.2
click at [229, 219] on span "9" at bounding box center [231, 218] width 17 height 17
type input "09/09/2025"
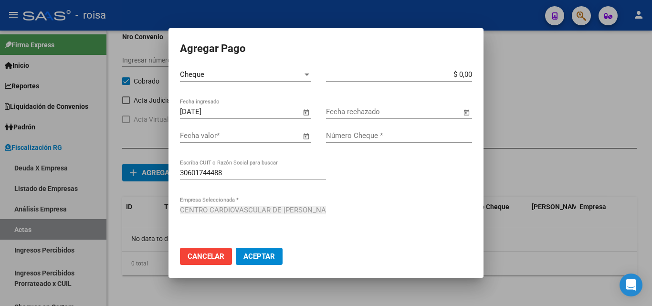
click at [302, 114] on span "Open calendar" at bounding box center [305, 112] width 23 height 23
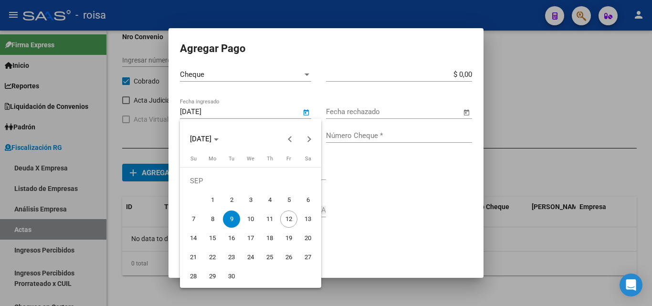
drag, startPoint x: 230, startPoint y: 219, endPoint x: 341, endPoint y: 225, distance: 111.3
click at [232, 218] on span "9" at bounding box center [231, 218] width 17 height 17
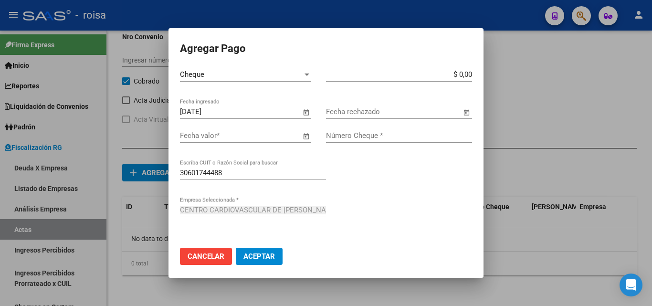
click at [302, 138] on span "Open calendar" at bounding box center [305, 135] width 23 height 23
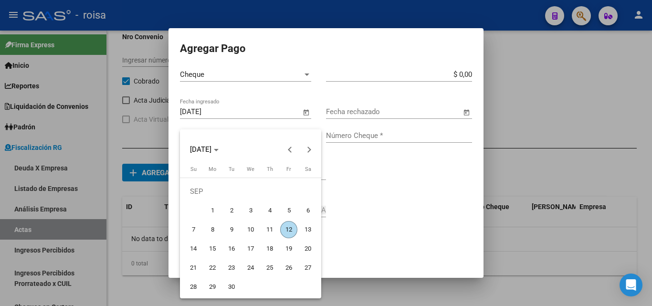
drag, startPoint x: 269, startPoint y: 232, endPoint x: 271, endPoint y: 227, distance: 5.4
click at [269, 231] on span "11" at bounding box center [269, 229] width 17 height 17
type input "11/09/2025"
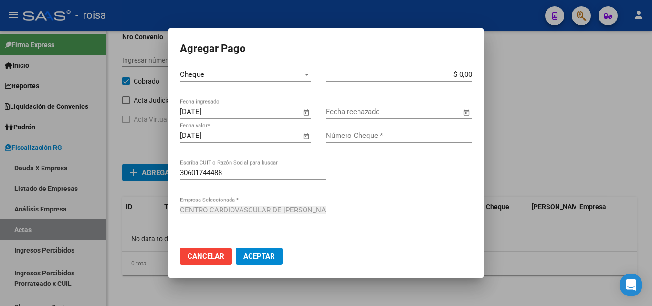
click at [370, 137] on input "Número Cheque *" at bounding box center [399, 135] width 146 height 9
click at [416, 76] on input "$ 0,00" at bounding box center [399, 74] width 146 height 9
click at [466, 74] on app-form-text-field "$ 0,00 Monto bruto *" at bounding box center [403, 74] width 154 height 9
click at [464, 75] on input "$ 0,00" at bounding box center [399, 74] width 146 height 9
type input "$ 915.163,35"
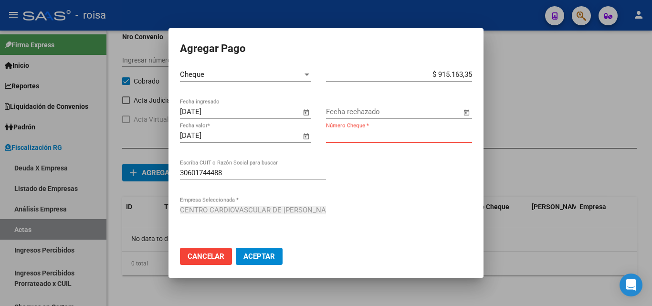
click at [397, 135] on input "Número Cheque *" at bounding box center [399, 135] width 146 height 9
type input "6"
click at [304, 113] on span "Open calendar" at bounding box center [305, 112] width 23 height 23
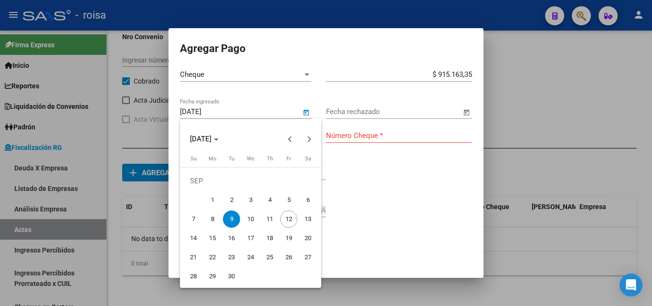
drag, startPoint x: 210, startPoint y: 219, endPoint x: 227, endPoint y: 224, distance: 17.4
click at [211, 219] on span "8" at bounding box center [212, 218] width 17 height 17
type input "08/09/2025"
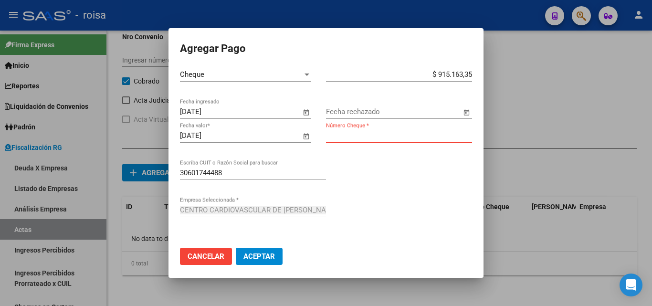
click at [360, 136] on input "Número Cheque *" at bounding box center [399, 135] width 146 height 9
type input "61022060"
drag, startPoint x: 268, startPoint y: 257, endPoint x: 369, endPoint y: 254, distance: 100.7
click at [269, 257] on span "Aceptar" at bounding box center [258, 256] width 31 height 9
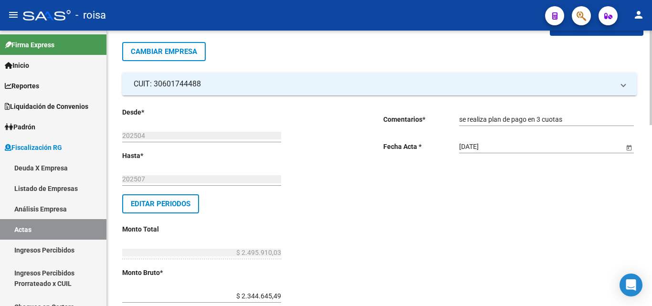
scroll to position [48, 0]
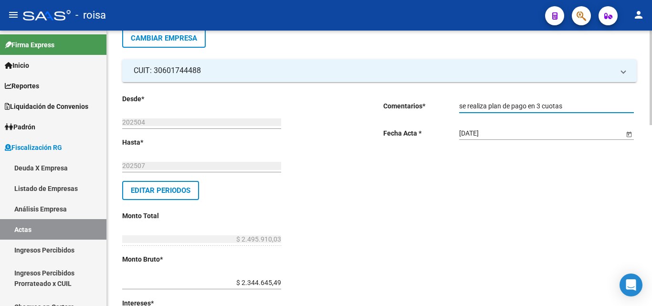
drag, startPoint x: 566, startPoint y: 105, endPoint x: 585, endPoint y: 110, distance: 20.1
click at [566, 105] on input "se realiza plan de pago en 3 cuotas" at bounding box center [546, 106] width 175 height 8
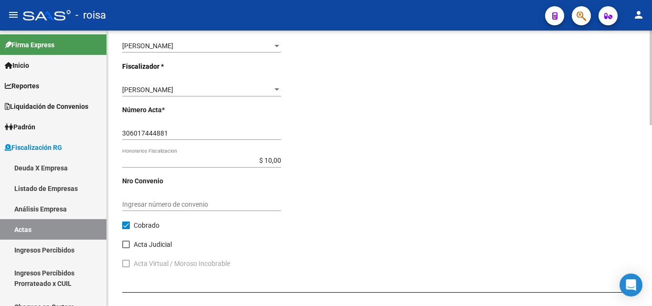
scroll to position [429, 0]
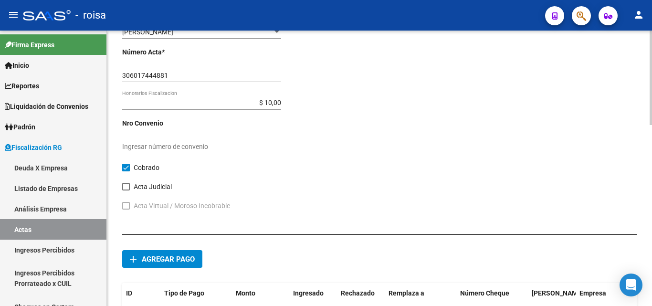
type input "se realiza plan de pago en 3 cuotas por los periodos 042025 al 072025"
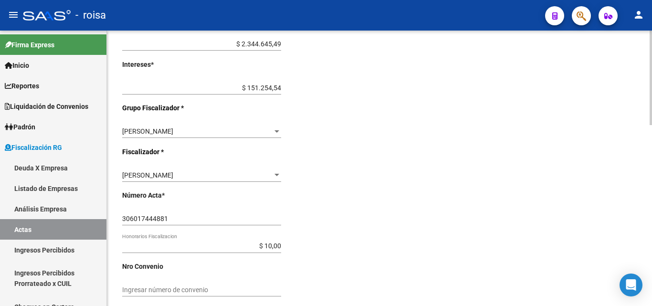
scroll to position [382, 0]
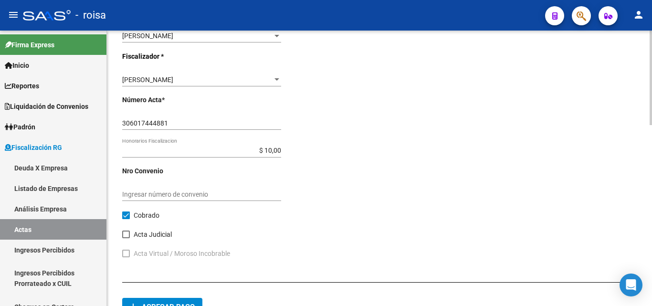
drag, startPoint x: 280, startPoint y: 150, endPoint x: 305, endPoint y: 150, distance: 25.3
click at [280, 150] on input "$ 10,00" at bounding box center [201, 150] width 159 height 8
type input "$ 249.590,00"
type input "$ 2.745.490,03"
click at [271, 192] on input "Ingresar número de convenio" at bounding box center [201, 194] width 159 height 8
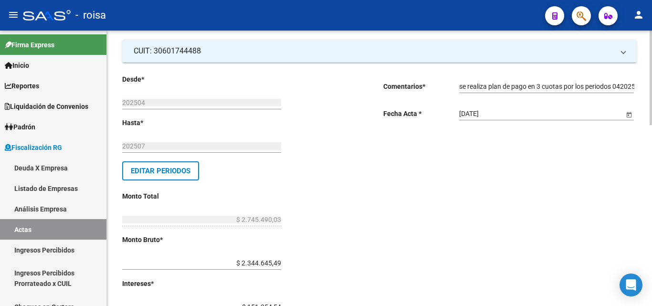
scroll to position [0, 0]
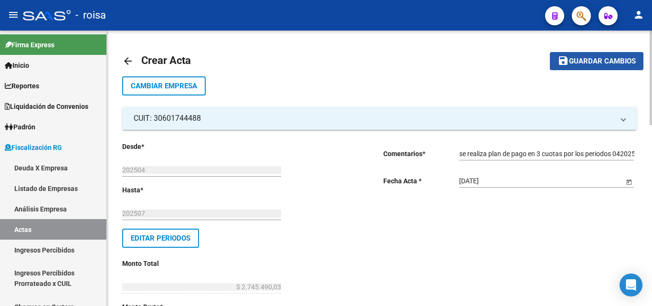
drag, startPoint x: 594, startPoint y: 58, endPoint x: 631, endPoint y: 176, distance: 123.4
click at [594, 58] on span "Guardar cambios" at bounding box center [602, 61] width 67 height 9
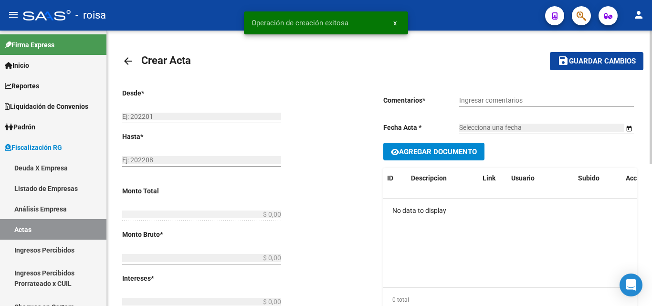
type input "202504"
type input "202507"
type input "$ 2.745.490,03"
type input "$ 2.344.645,49"
type input "$ 151.254,54"
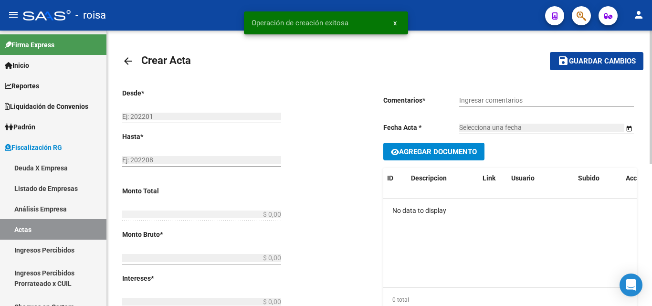
type input "306017444881"
type input "$ 249.590,00"
checkbox input "true"
type input "se realiza plan de pago en 3 cuotas por los periodos 042025 al 072025"
type input "[DATE]"
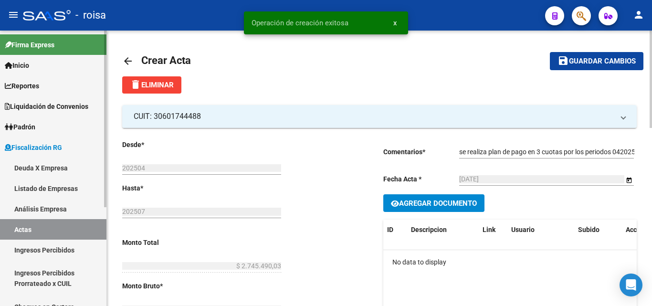
click at [35, 230] on link "Actas" at bounding box center [53, 229] width 106 height 21
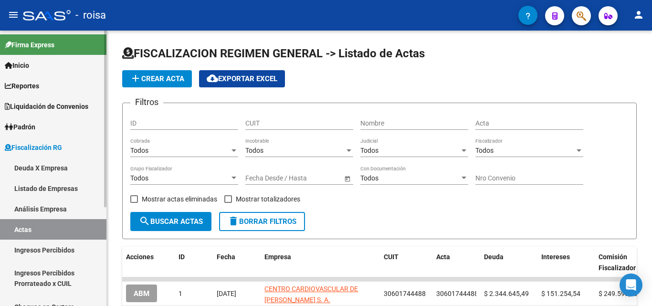
click at [46, 166] on link "Deuda X Empresa" at bounding box center [53, 167] width 106 height 21
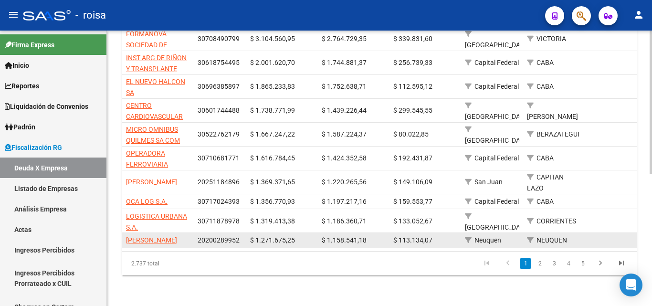
scroll to position [255, 0]
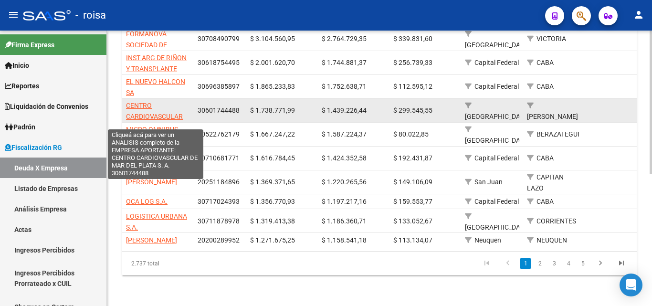
click at [163, 102] on span "CENTRO CARDIOVASCULAR DE [PERSON_NAME] S. A." at bounding box center [156, 122] width 61 height 40
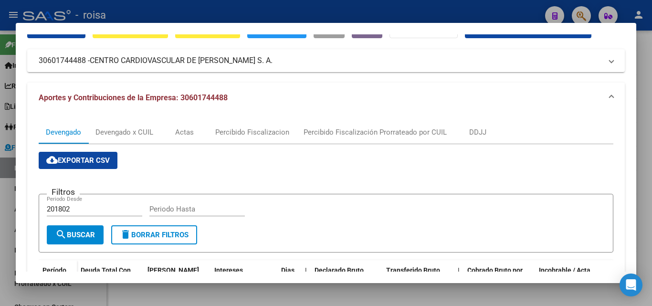
scroll to position [143, 0]
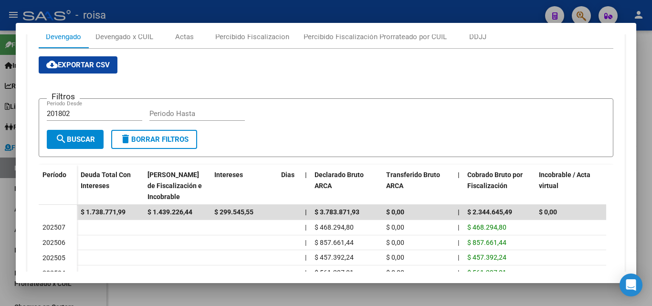
click at [82, 114] on input "201802" at bounding box center [94, 113] width 95 height 9
type input "2"
type input "202501"
type input "202508"
drag, startPoint x: 89, startPoint y: 136, endPoint x: 408, endPoint y: 181, distance: 322.7
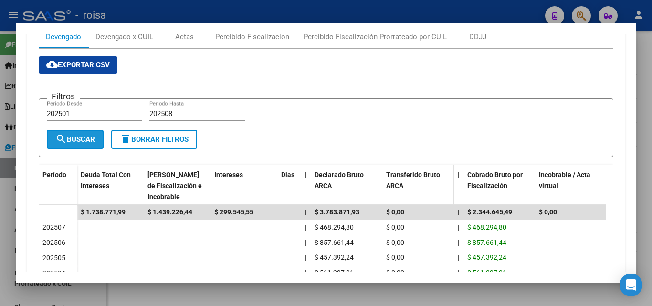
click at [94, 136] on span "search Buscar" at bounding box center [75, 139] width 40 height 9
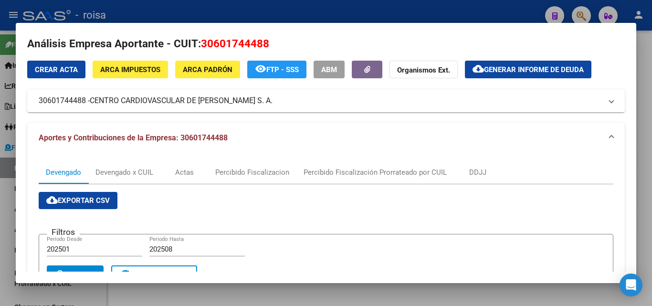
scroll to position [0, 0]
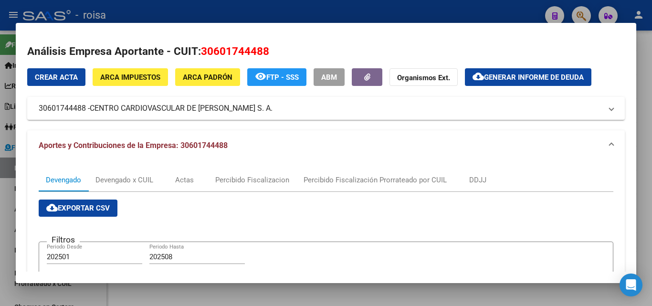
click at [4, 199] on div at bounding box center [326, 153] width 652 height 306
